Goal: Check status

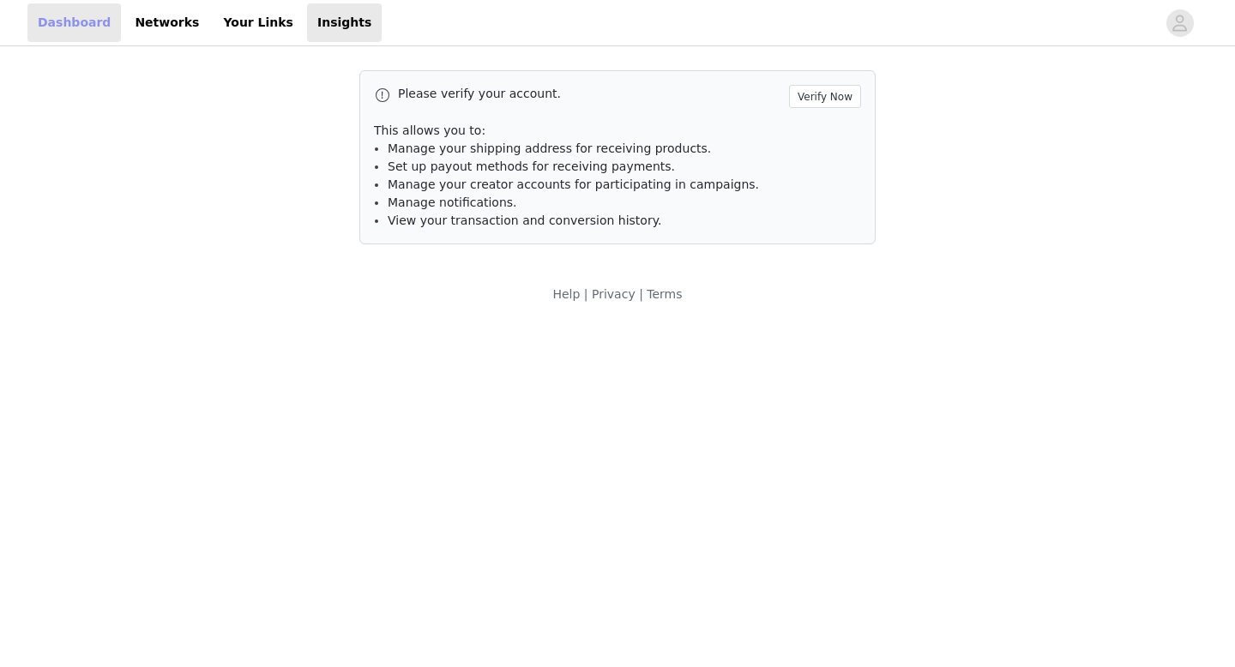
click at [81, 13] on link "Dashboard" at bounding box center [73, 22] width 93 height 39
